Goal: Task Accomplishment & Management: Manage account settings

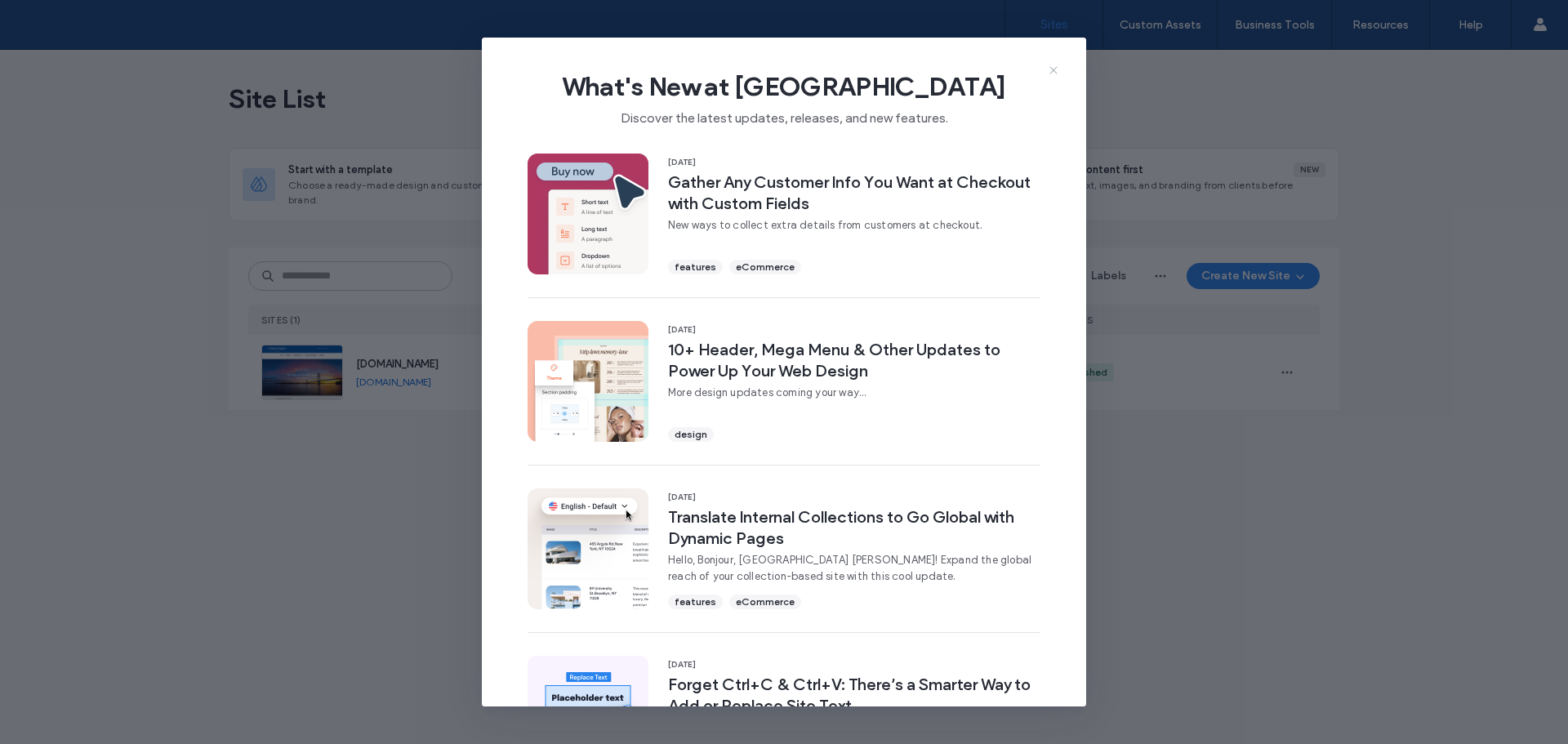
click at [1053, 72] on icon at bounding box center [1053, 70] width 13 height 13
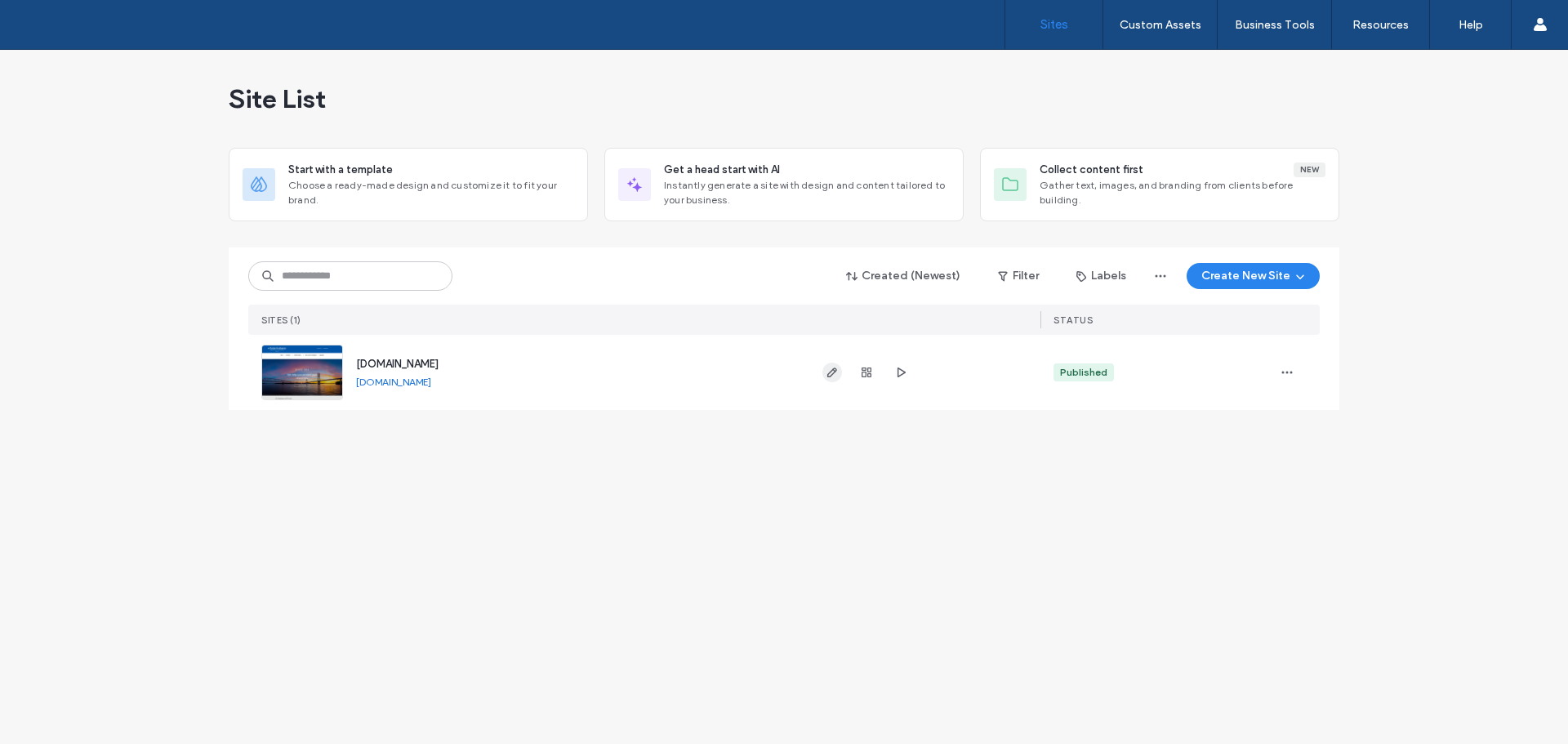
click at [830, 369] on icon "button" at bounding box center [832, 372] width 13 height 13
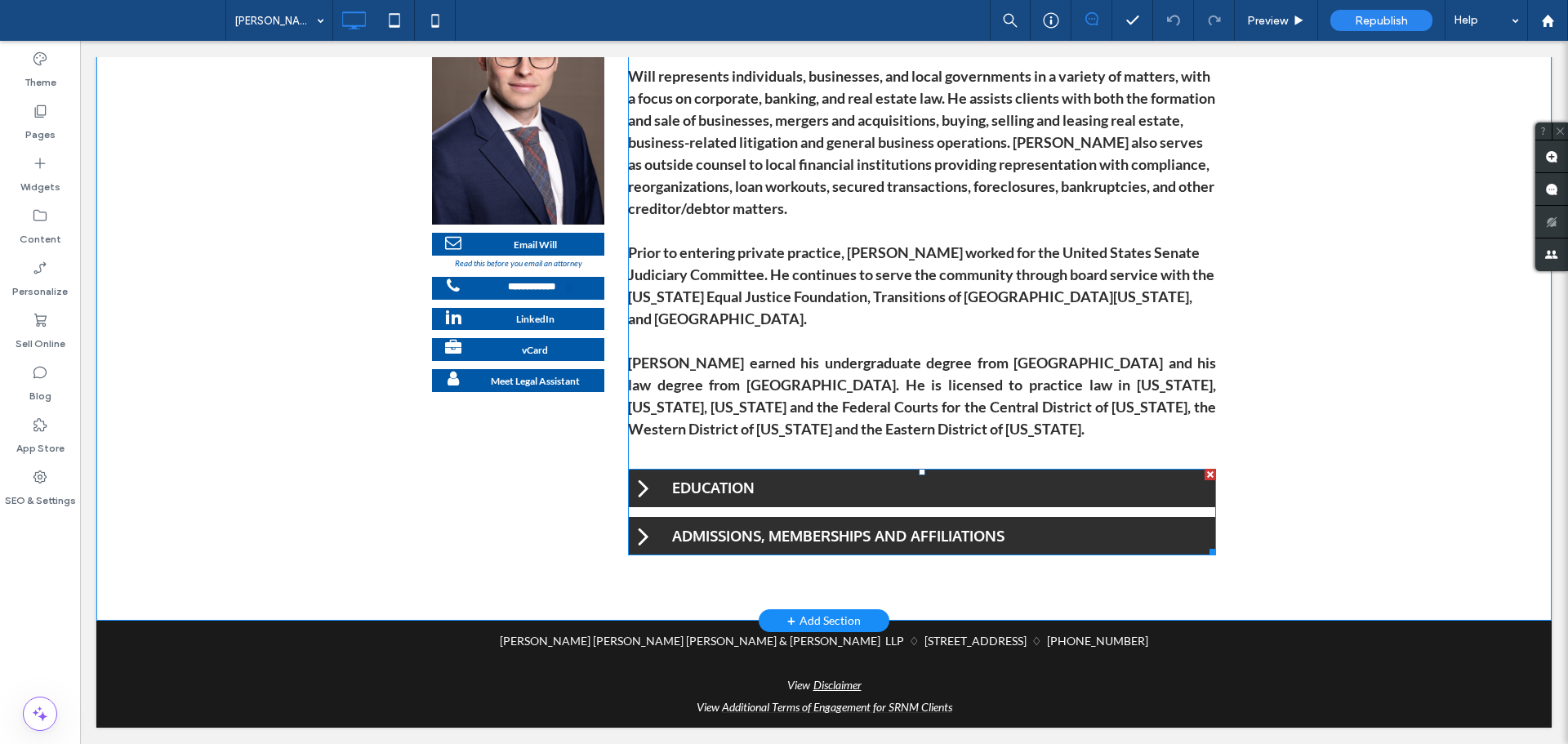
scroll to position [313, 0]
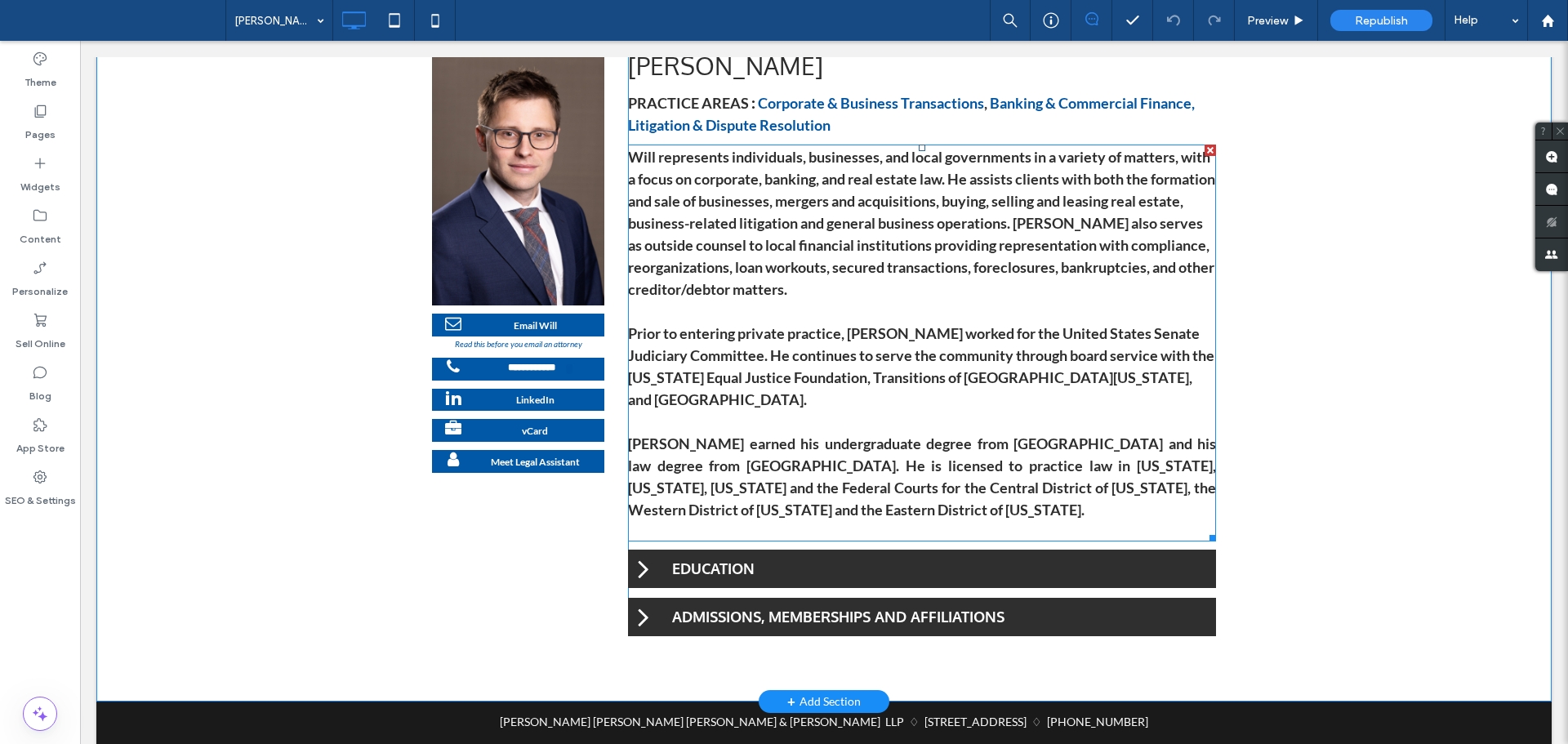
click at [947, 358] on span "Prior to entering private practice, [PERSON_NAME] worked for the United States …" at bounding box center [922, 366] width 587 height 84
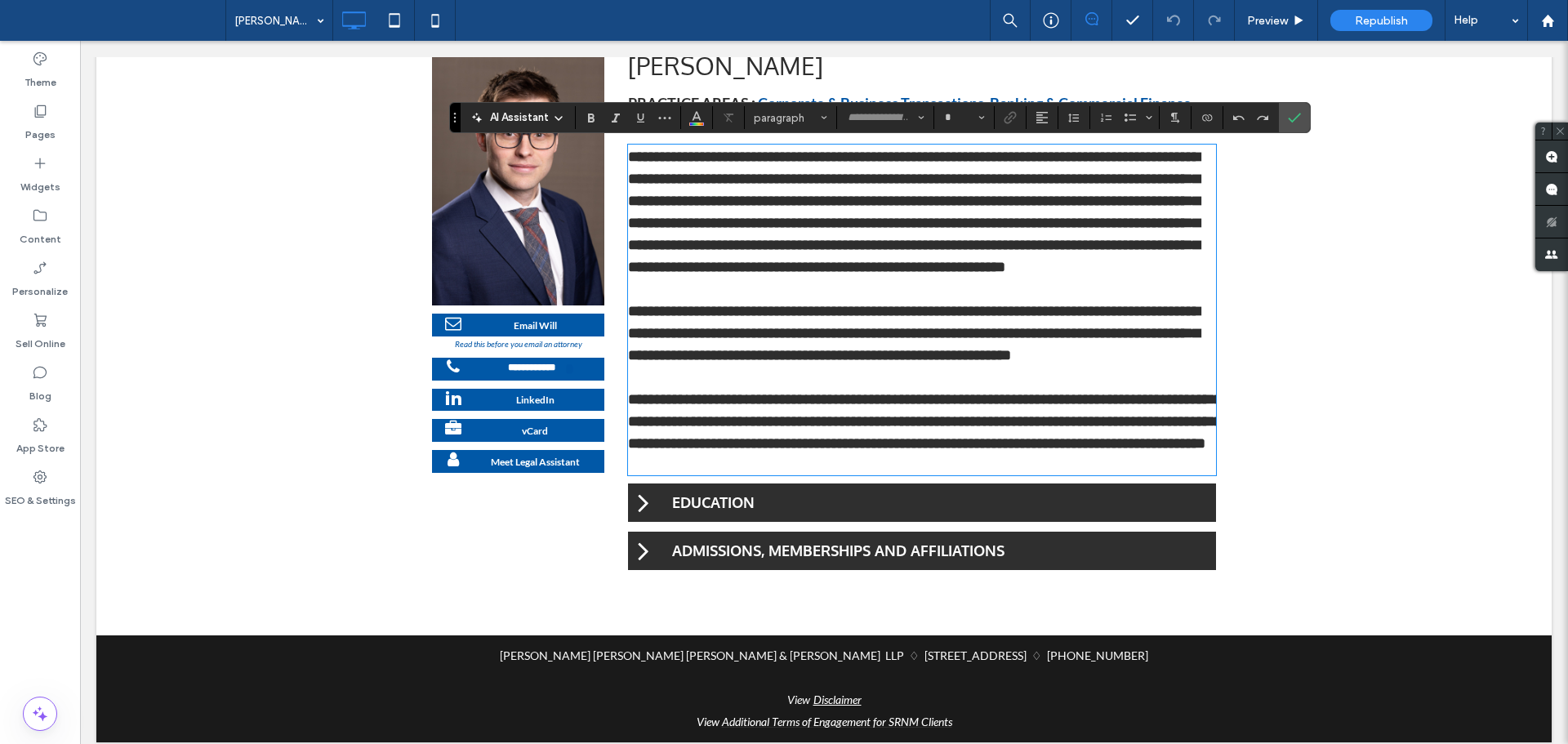
type input "**"
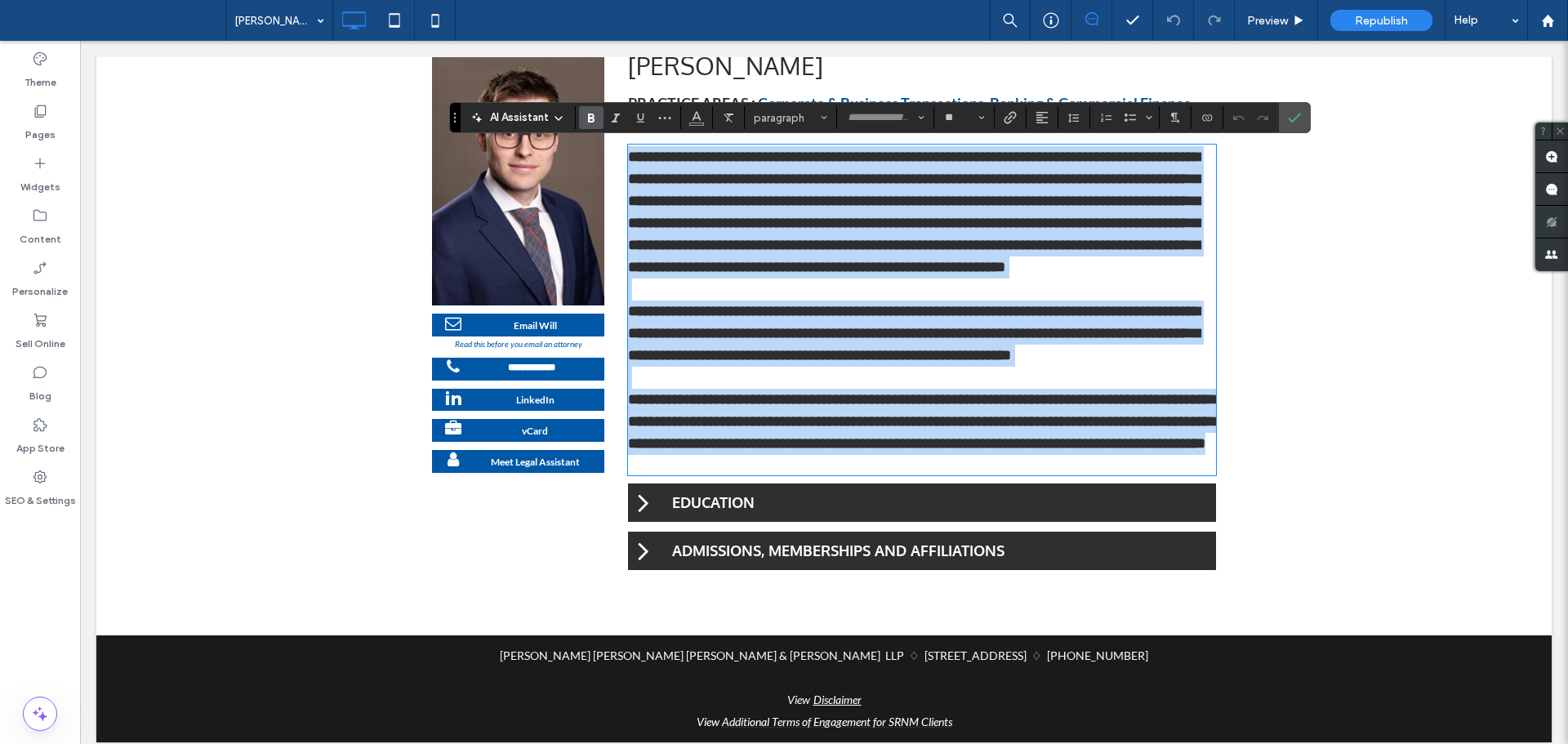
click at [946, 356] on span "**********" at bounding box center [914, 333] width 572 height 59
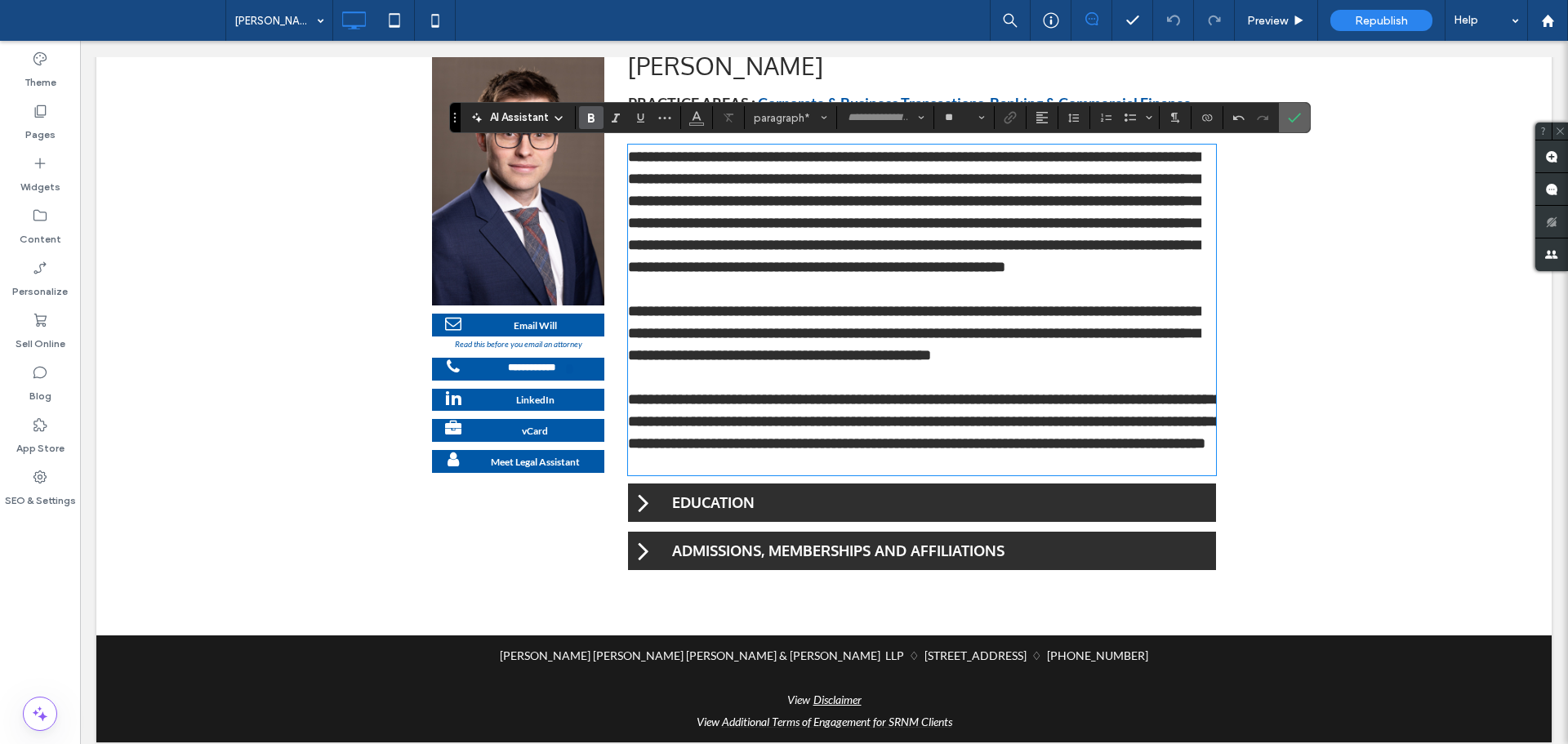
click at [1301, 118] on label "Confirm" at bounding box center [1295, 117] width 25 height 29
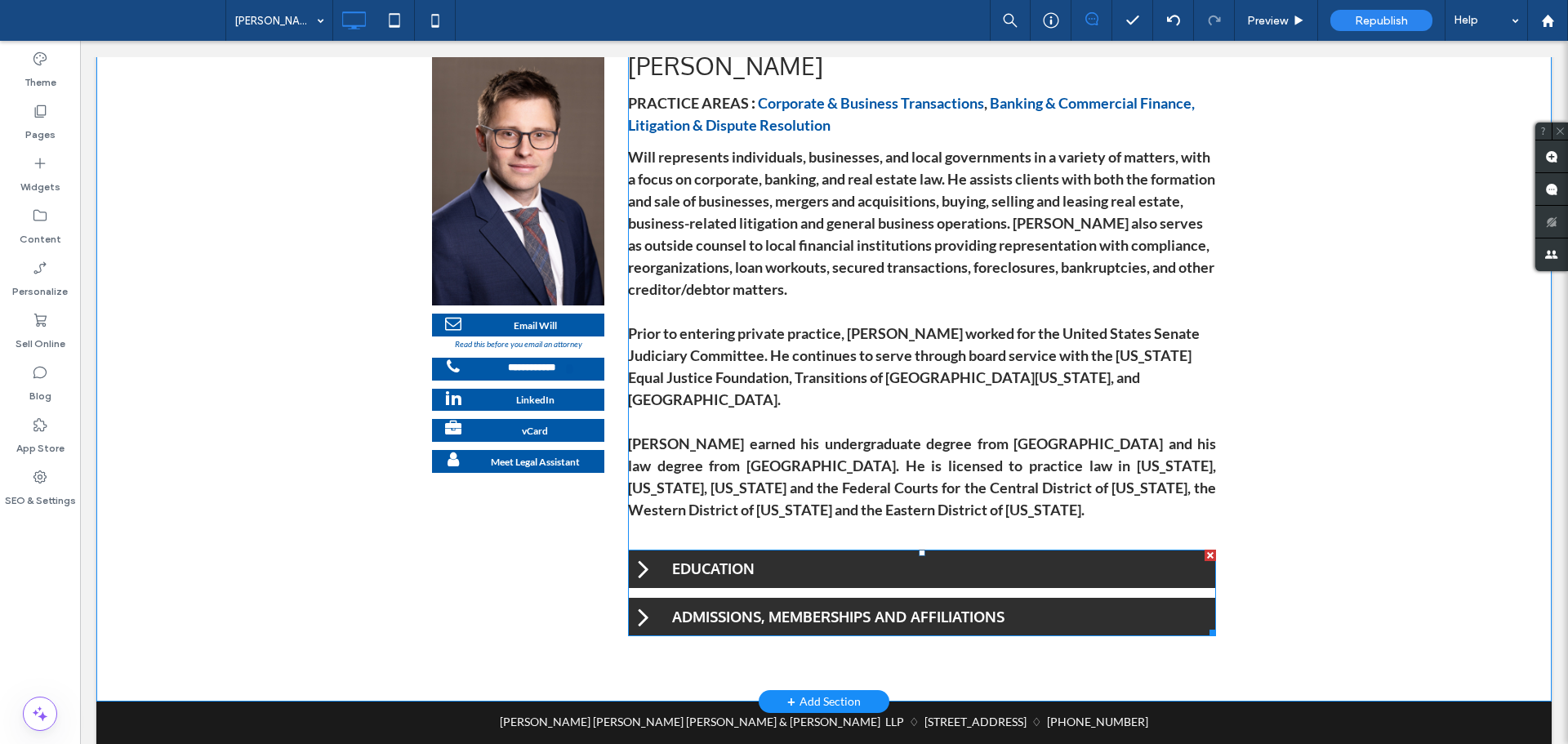
click at [632, 597] on span at bounding box center [923, 592] width 588 height 87
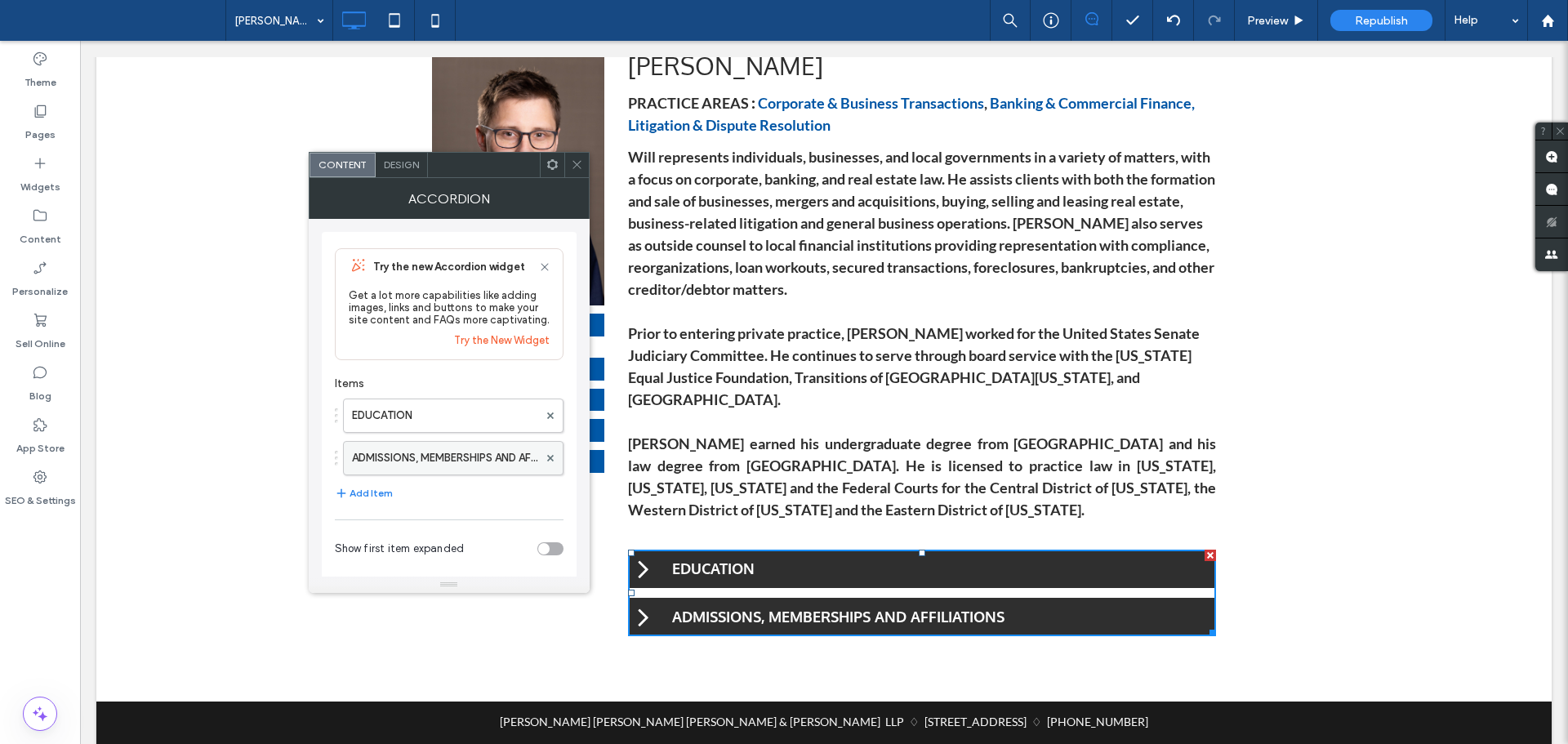
click at [437, 460] on label "ADMISSIONS, MEMBERSHIPS AND AFFILIATIONS" at bounding box center [445, 458] width 187 height 33
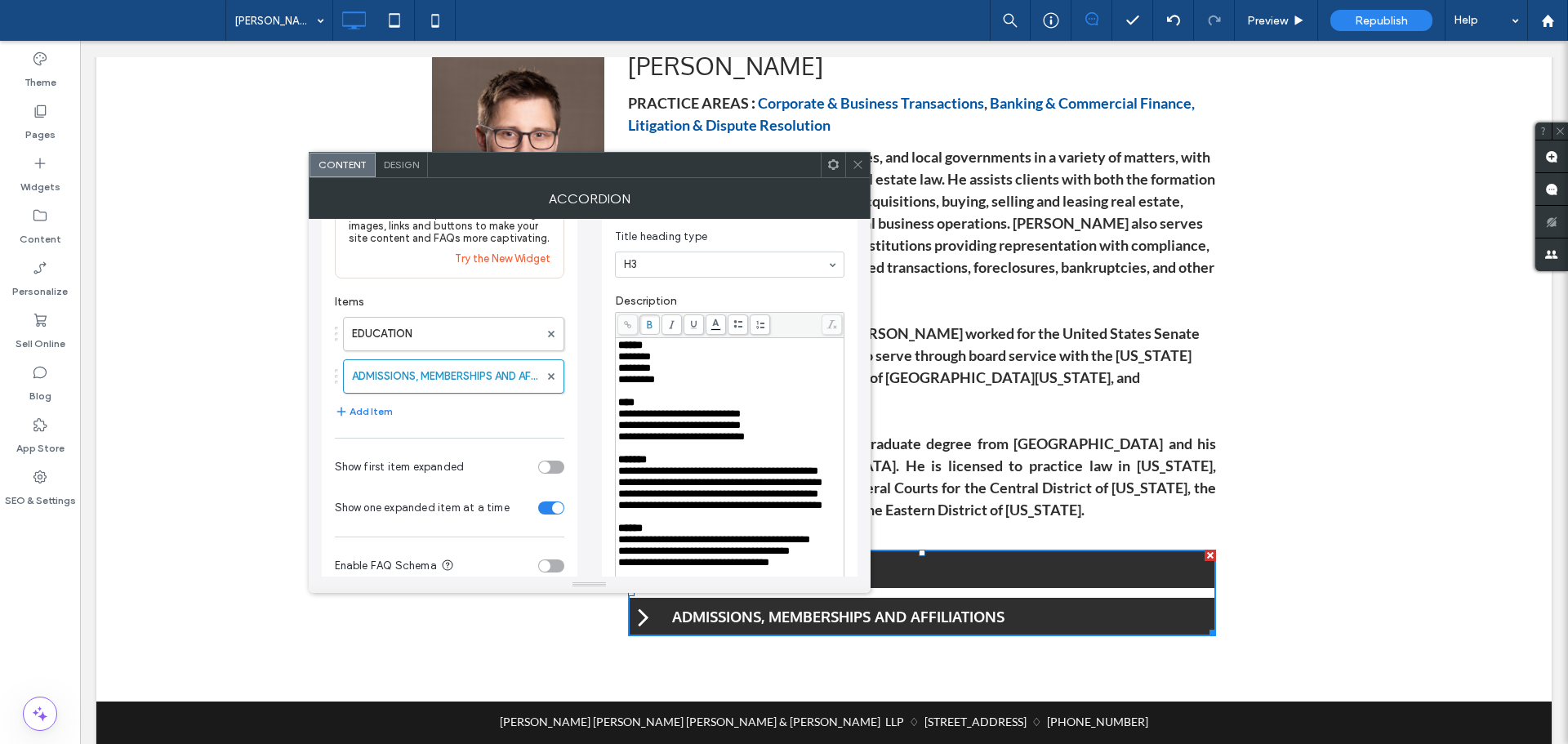
scroll to position [164, 0]
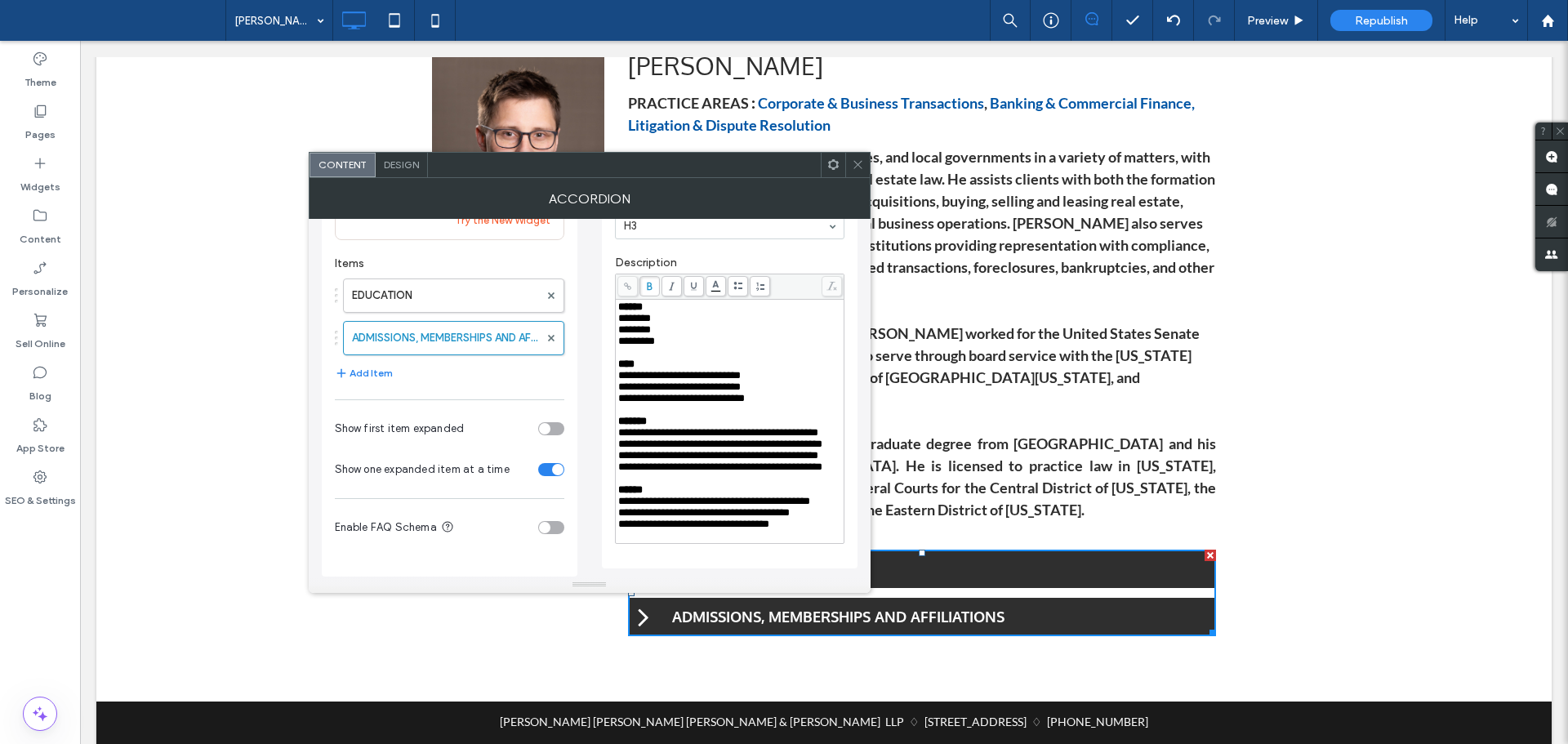
click at [814, 530] on div "**********" at bounding box center [730, 524] width 223 height 11
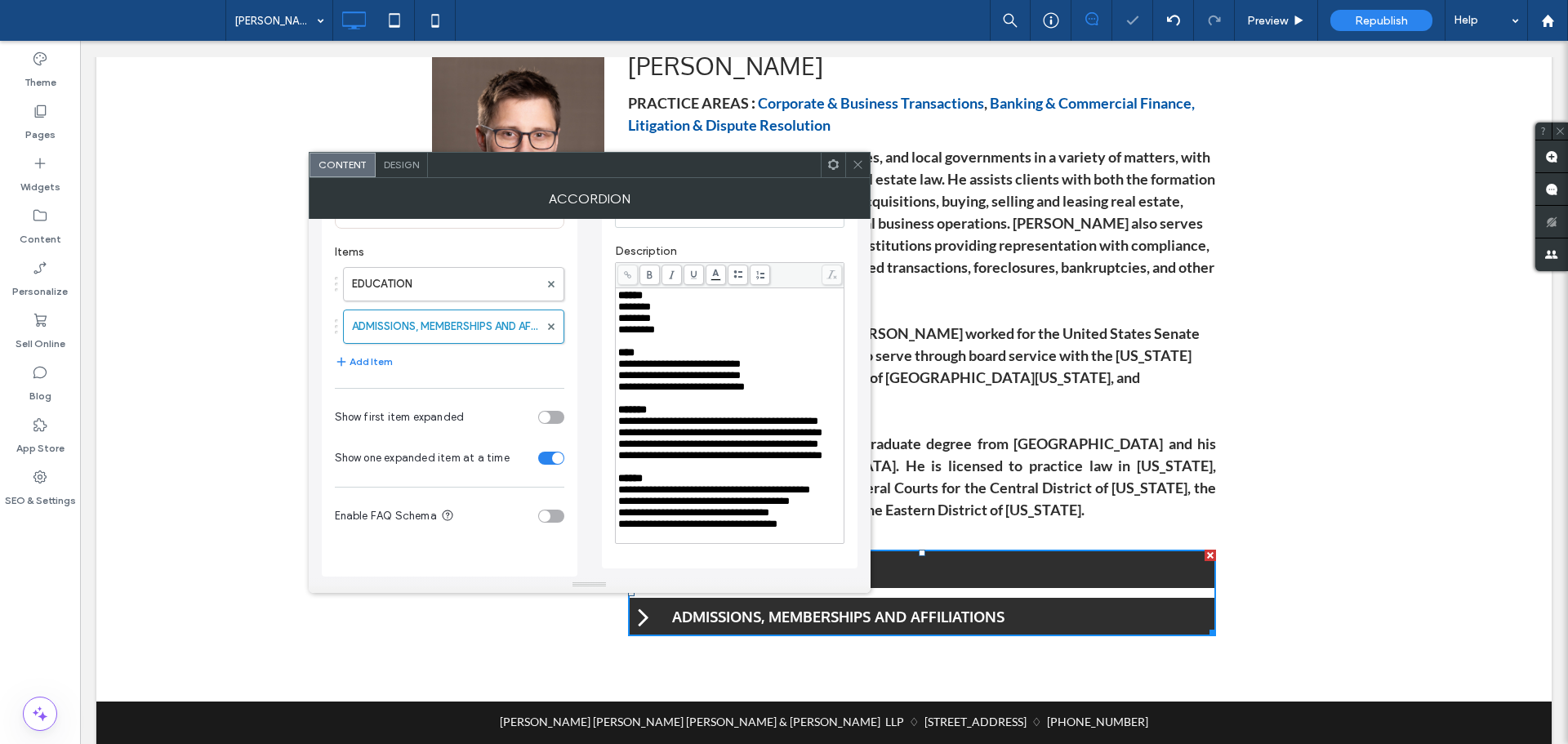
click at [854, 163] on icon at bounding box center [858, 165] width 12 height 12
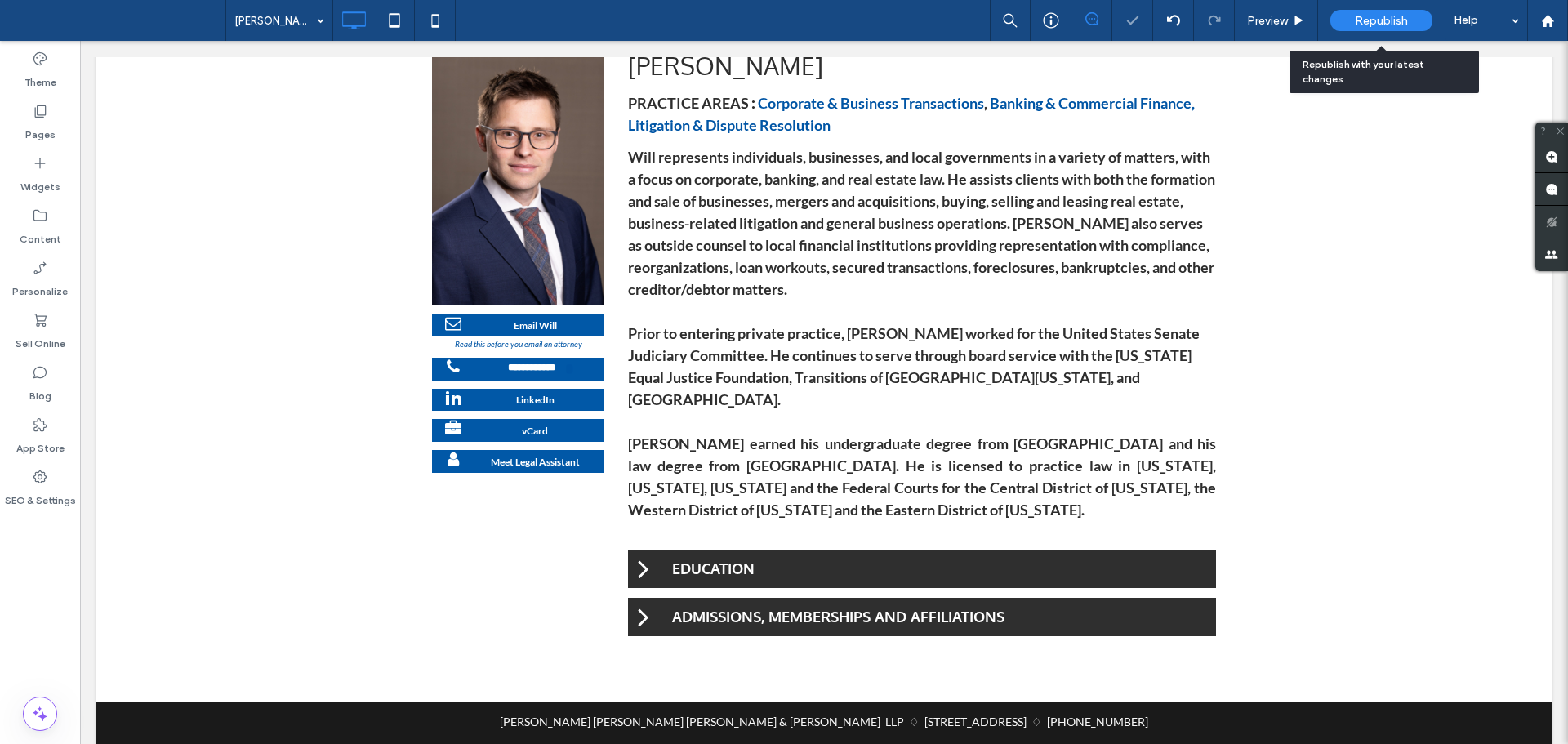
click at [1373, 20] on span "Republish" at bounding box center [1380, 21] width 53 height 14
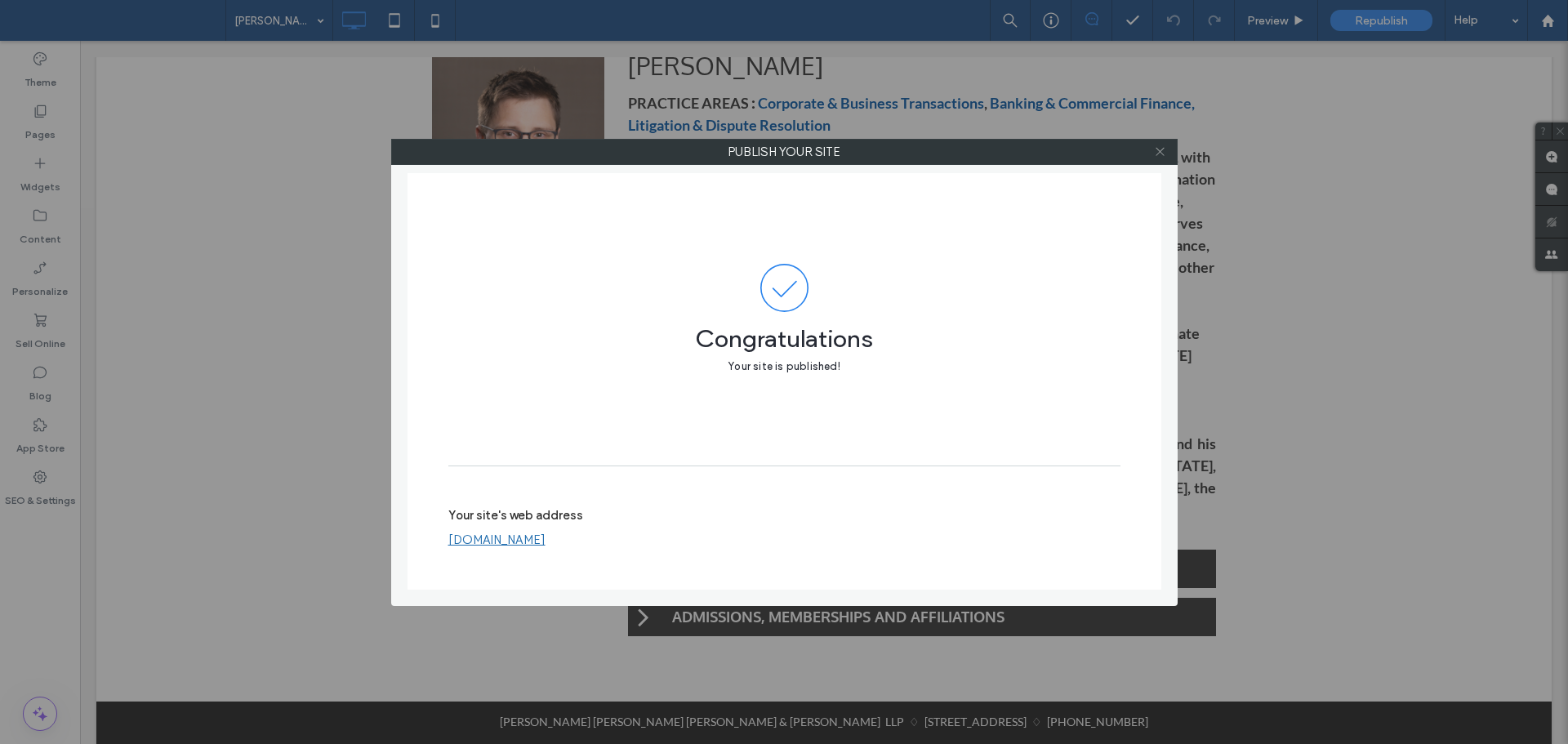
click at [1164, 158] on span at bounding box center [1160, 152] width 12 height 25
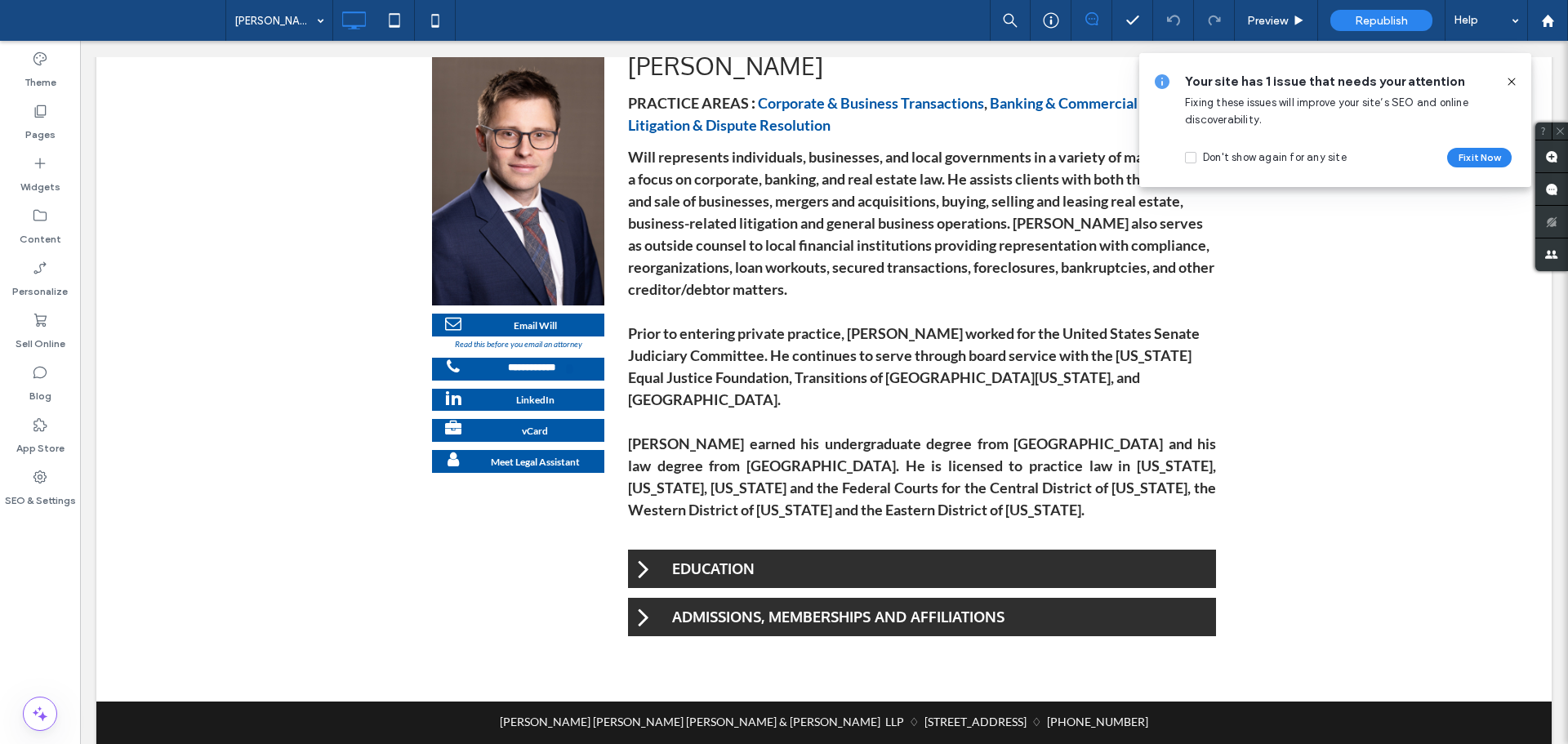
click at [1513, 80] on icon at bounding box center [1511, 81] width 13 height 13
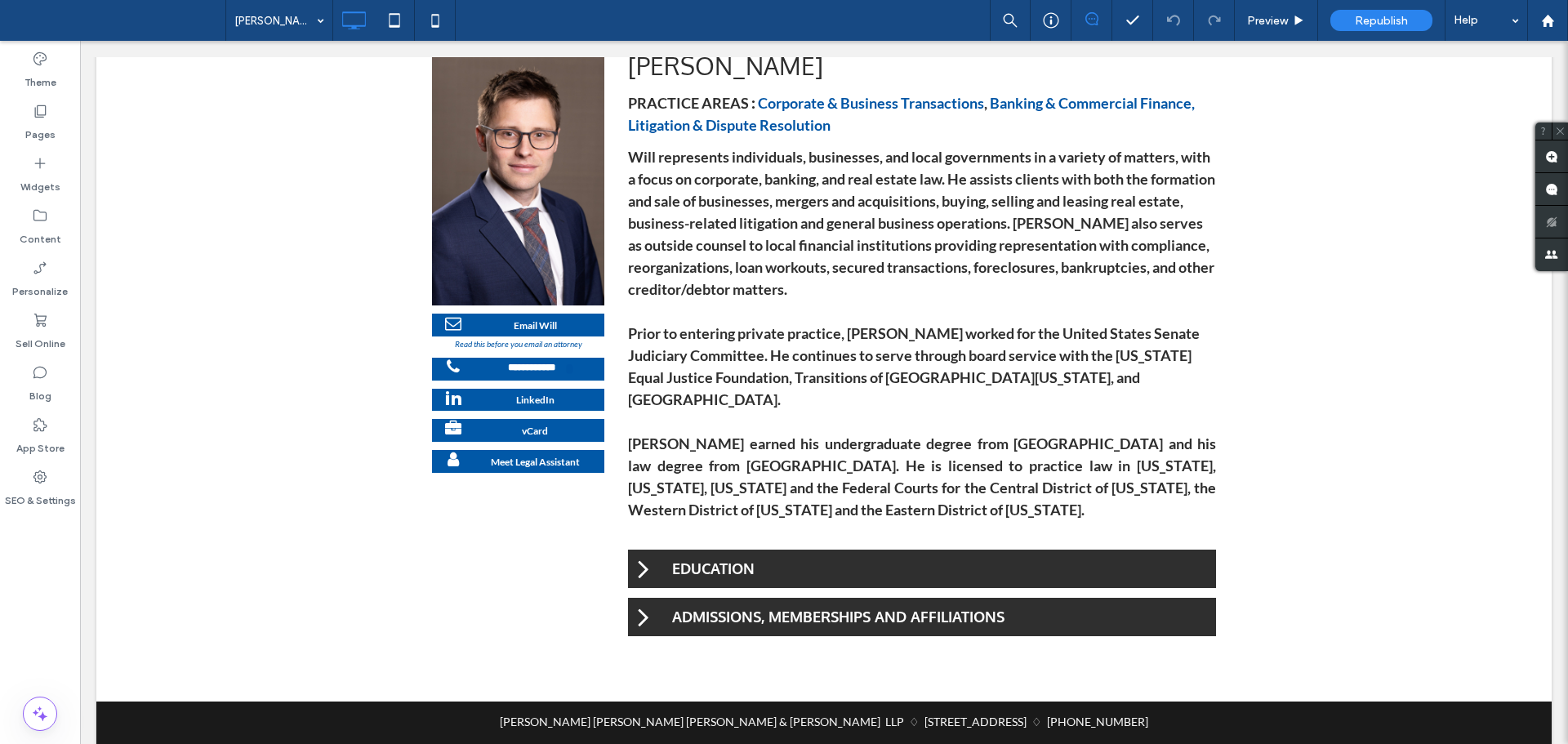
scroll to position [0, 0]
